Goal: Task Accomplishment & Management: Complete application form

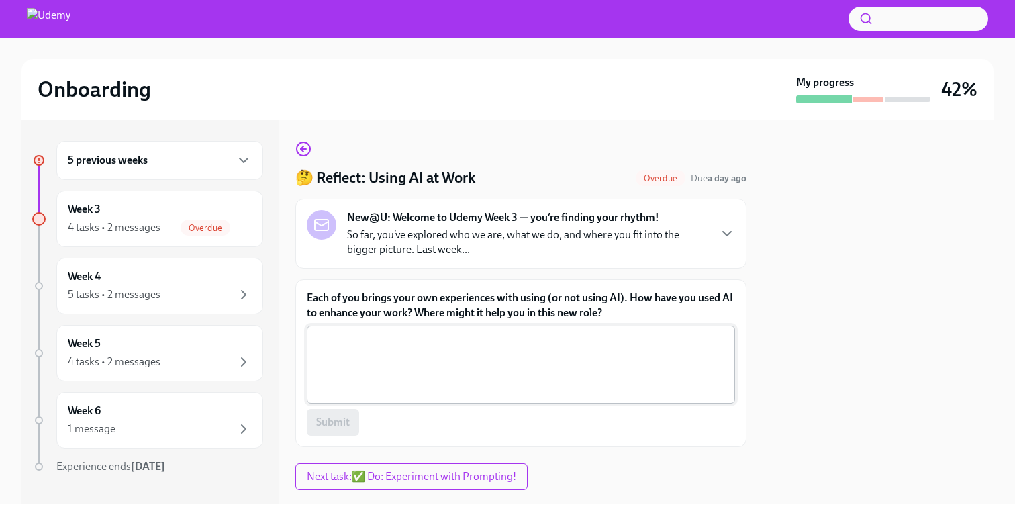
click at [419, 367] on textarea "Each of you brings your own experiences with using (or not using AI). How have …" at bounding box center [521, 364] width 412 height 64
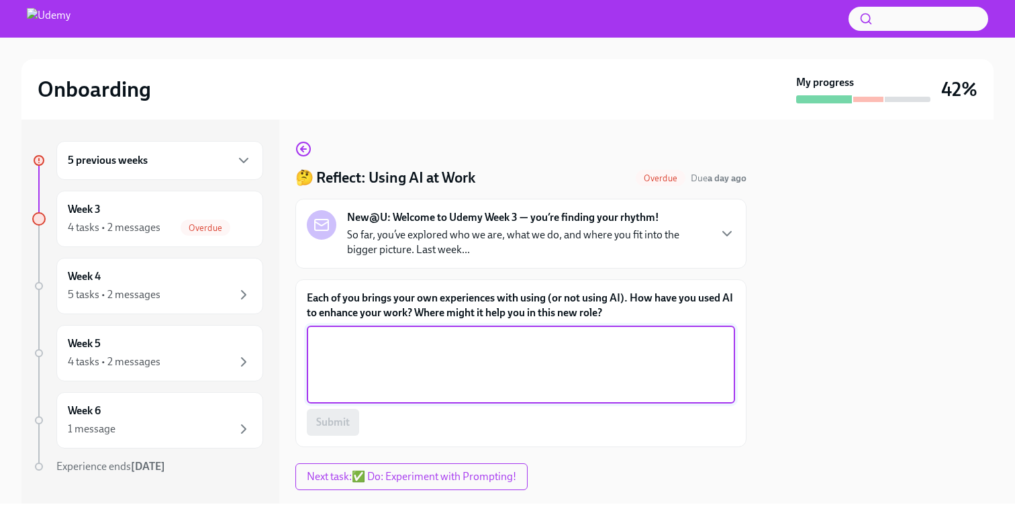
click at [150, 136] on div "5 previous weeks Week 3 4 tasks • 2 messages Overdue Week 4 5 tasks • 2 message…" at bounding box center [150, 312] width 258 height 384
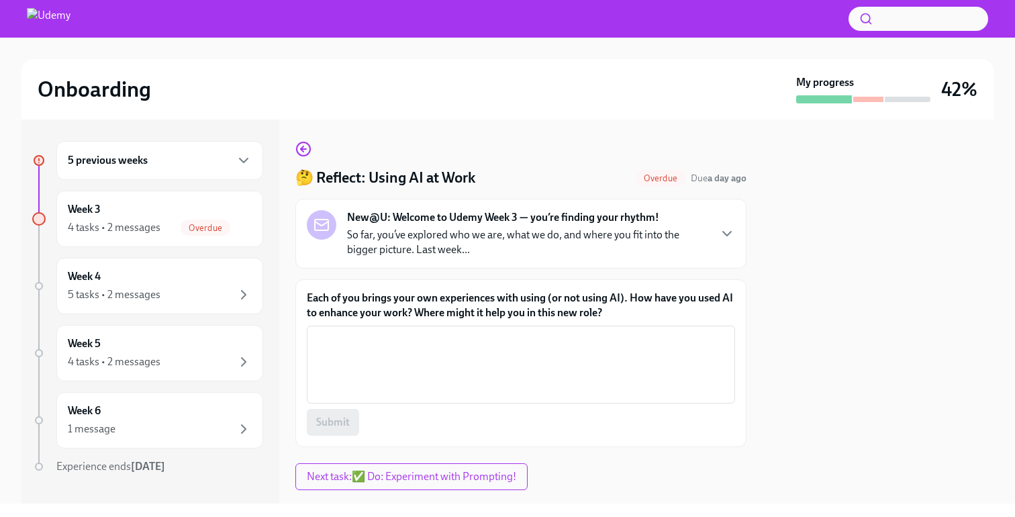
click at [148, 167] on div "5 previous weeks" at bounding box center [160, 160] width 184 height 16
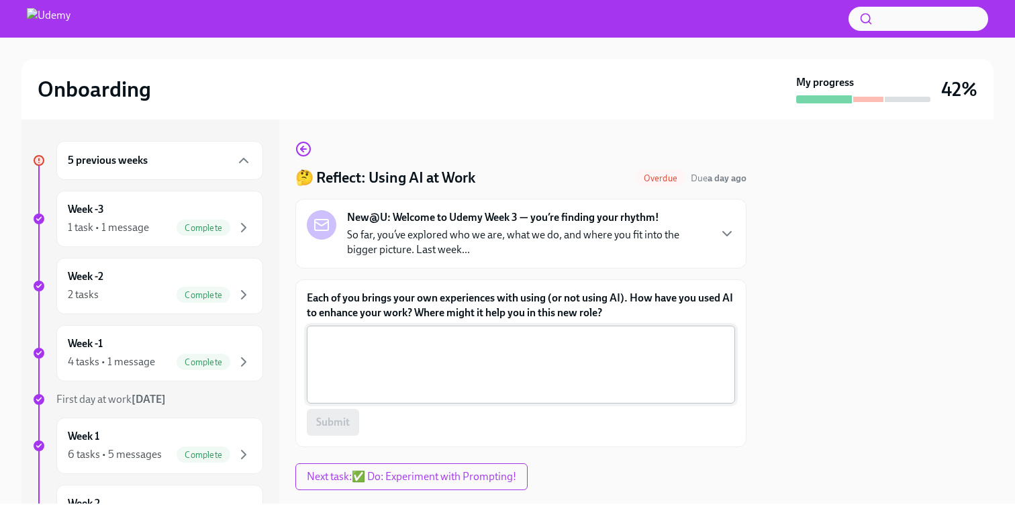
click at [398, 369] on textarea "Each of you brings your own experiences with using (or not using AI). How have …" at bounding box center [521, 364] width 412 height 64
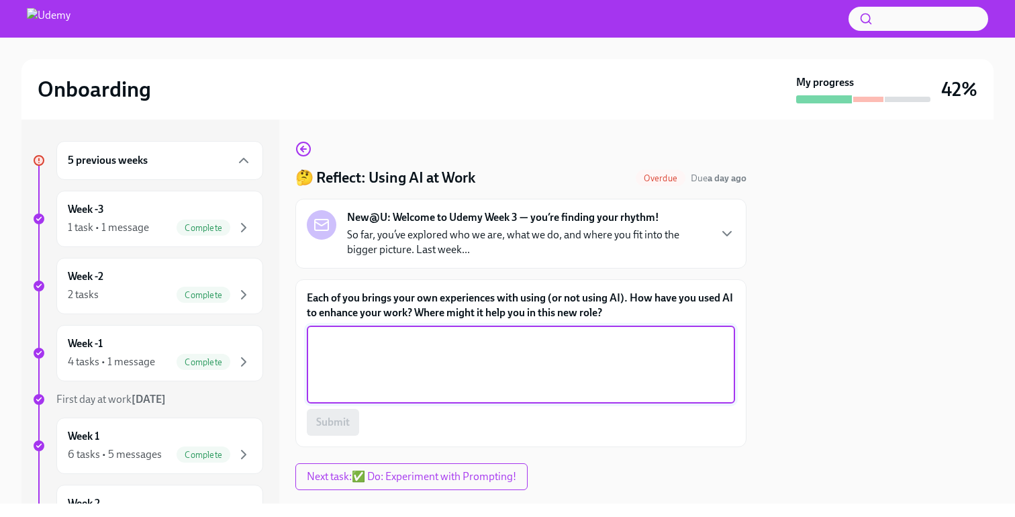
click at [398, 306] on label "Each of you brings your own experiences with using (or not using AI). How have …" at bounding box center [521, 306] width 428 height 30
click at [398, 332] on textarea "Each of you brings your own experiences with using (or not using AI). How have …" at bounding box center [521, 364] width 412 height 64
click at [398, 306] on label "Each of you brings your own experiences with using (or not using AI). How have …" at bounding box center [521, 306] width 428 height 30
click at [398, 332] on textarea "Each of you brings your own experiences with using (or not using AI). How have …" at bounding box center [521, 364] width 412 height 64
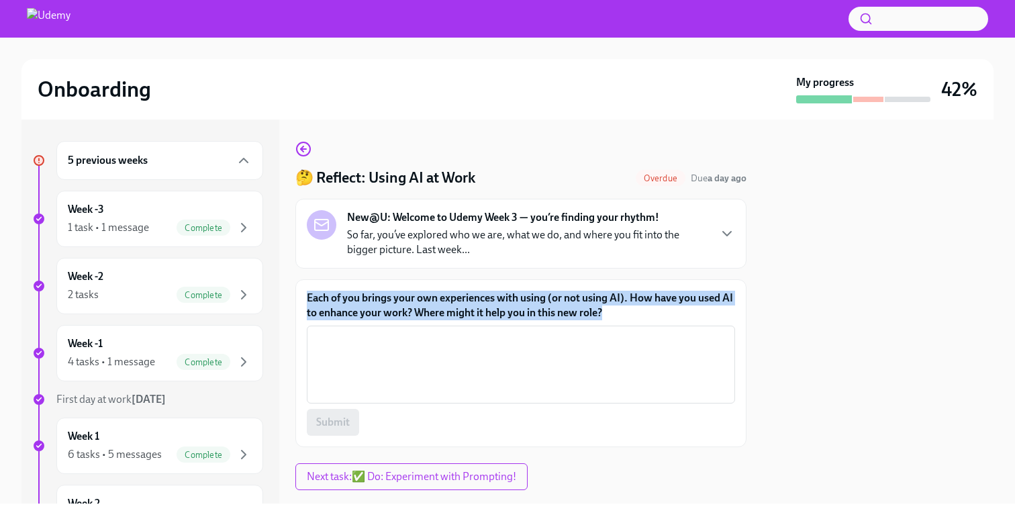
click at [398, 306] on label "Each of you brings your own experiences with using (or not using AI). How have …" at bounding box center [521, 306] width 428 height 30
click at [398, 332] on textarea "Each of you brings your own experiences with using (or not using AI). How have …" at bounding box center [521, 364] width 412 height 64
copy label "Each of you brings your own experiences with using (or not using AI). How have …"
click at [417, 306] on label "Each of you brings your own experiences with using (or not using AI). How have …" at bounding box center [521, 306] width 428 height 30
click at [417, 332] on textarea "Each of you brings your own experiences with using (or not using AI). How have …" at bounding box center [521, 364] width 412 height 64
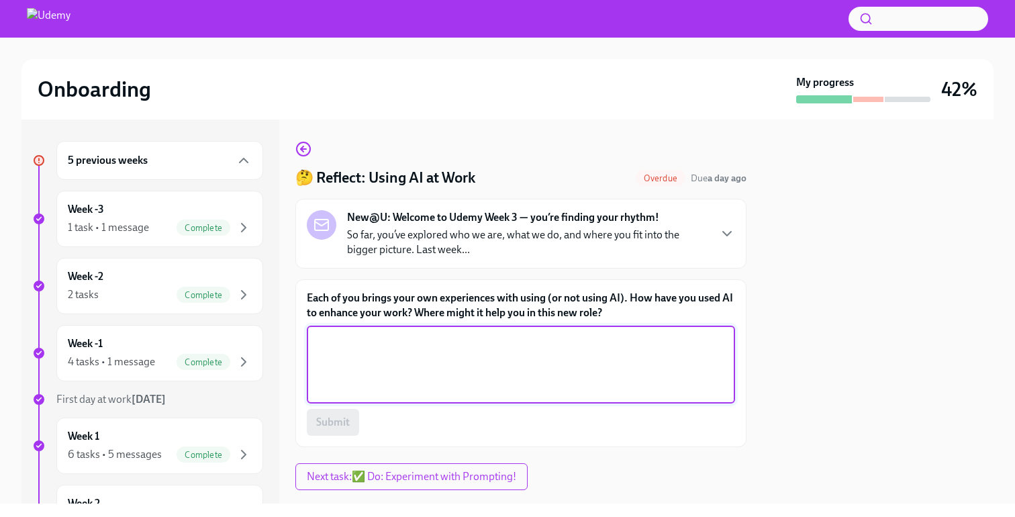
paste textarea "I’ve been using AI as a copilot to move faster without losing my voice—drafting…"
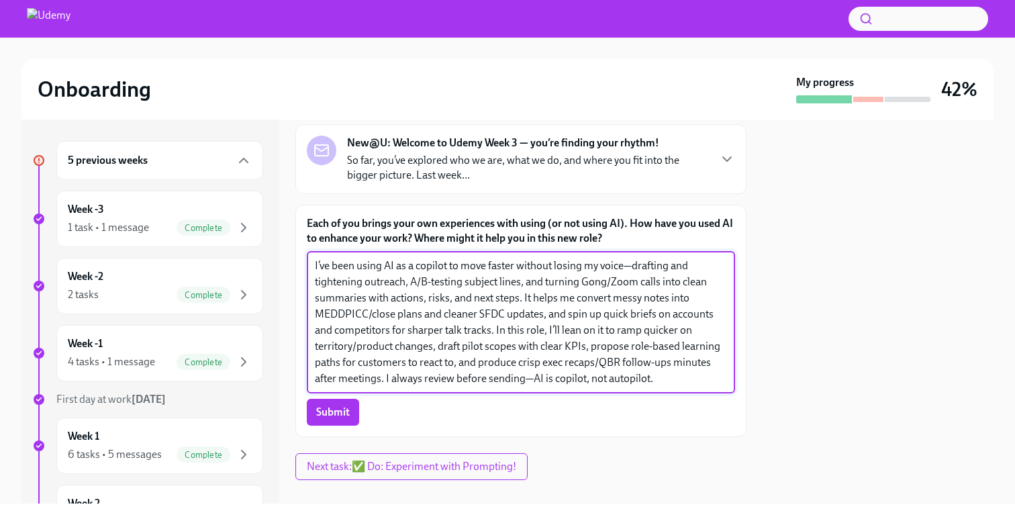
scroll to position [94, 0]
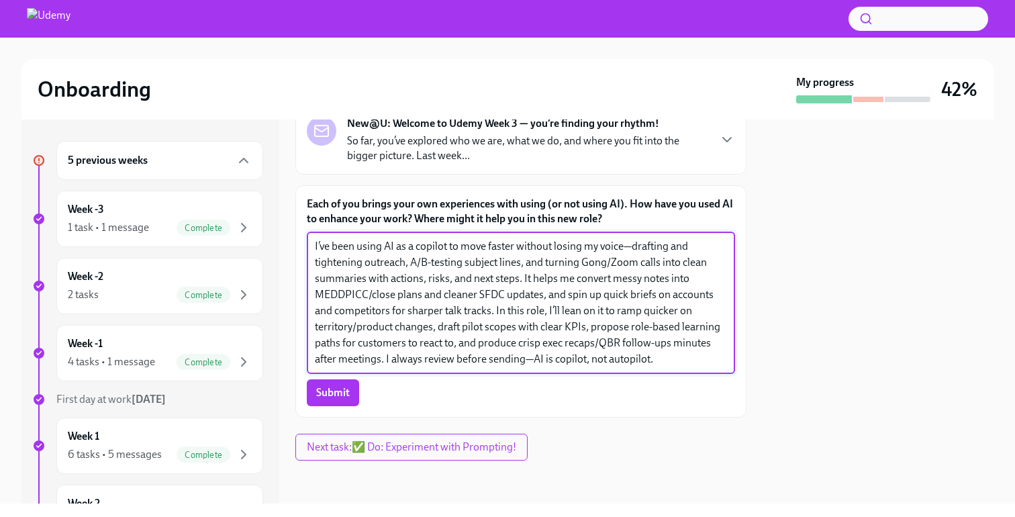
click at [629, 248] on textarea "I’ve been using AI as a copilot to move faster without losing my voice—drafting…" at bounding box center [521, 302] width 412 height 129
drag, startPoint x: 627, startPoint y: 246, endPoint x: 450, endPoint y: 245, distance: 176.6
click at [450, 245] on textarea "I’ve been using AI as a copilot to move faster without losing my voicedrafting …" at bounding box center [521, 302] width 412 height 129
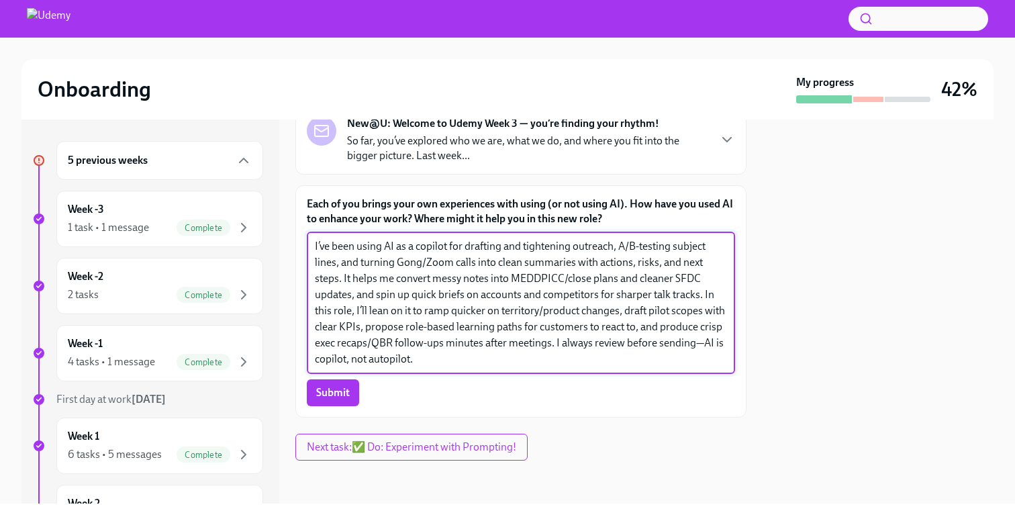
click at [491, 364] on textarea "I’ve been using AI as a copilot for drafting and tightening outreach, A/B-testi…" at bounding box center [521, 302] width 412 height 129
drag, startPoint x: 619, startPoint y: 246, endPoint x: 333, endPoint y: 259, distance: 286.4
click at [333, 259] on textarea "I’ve been using AI as a copilot for drafting and tightening outreach, A/B-testi…" at bounding box center [521, 302] width 412 height 129
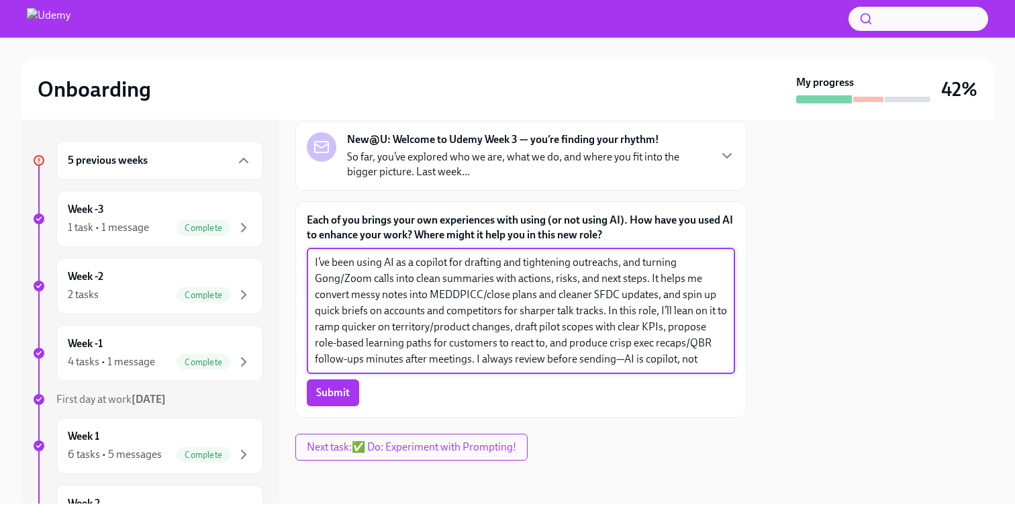
click at [622, 265] on textarea "I’ve been using AI as a copilot for drafting and tightening outreachs, and turn…" at bounding box center [521, 311] width 412 height 113
type textarea "I’ve been using AI as a copilot for drafting and tightening outreach and turnin…"
drag, startPoint x: 723, startPoint y: 357, endPoint x: 133, endPoint y: 242, distance: 601.5
click at [134, 242] on div "5 previous weeks Week -3 1 task • 1 message Complete Week -2 2 tasks Complete W…" at bounding box center [507, 312] width 972 height 384
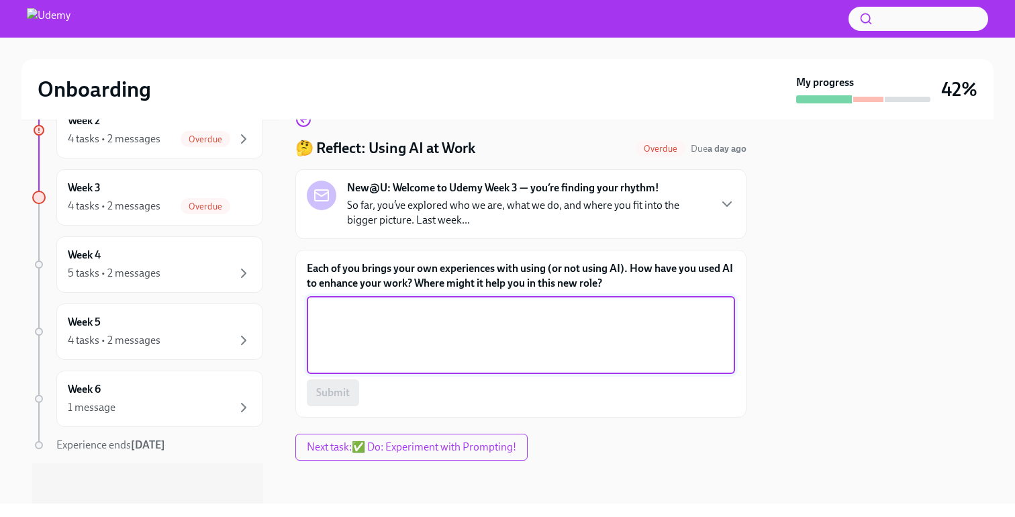
scroll to position [380, 0]
